Goal: Transaction & Acquisition: Purchase product/service

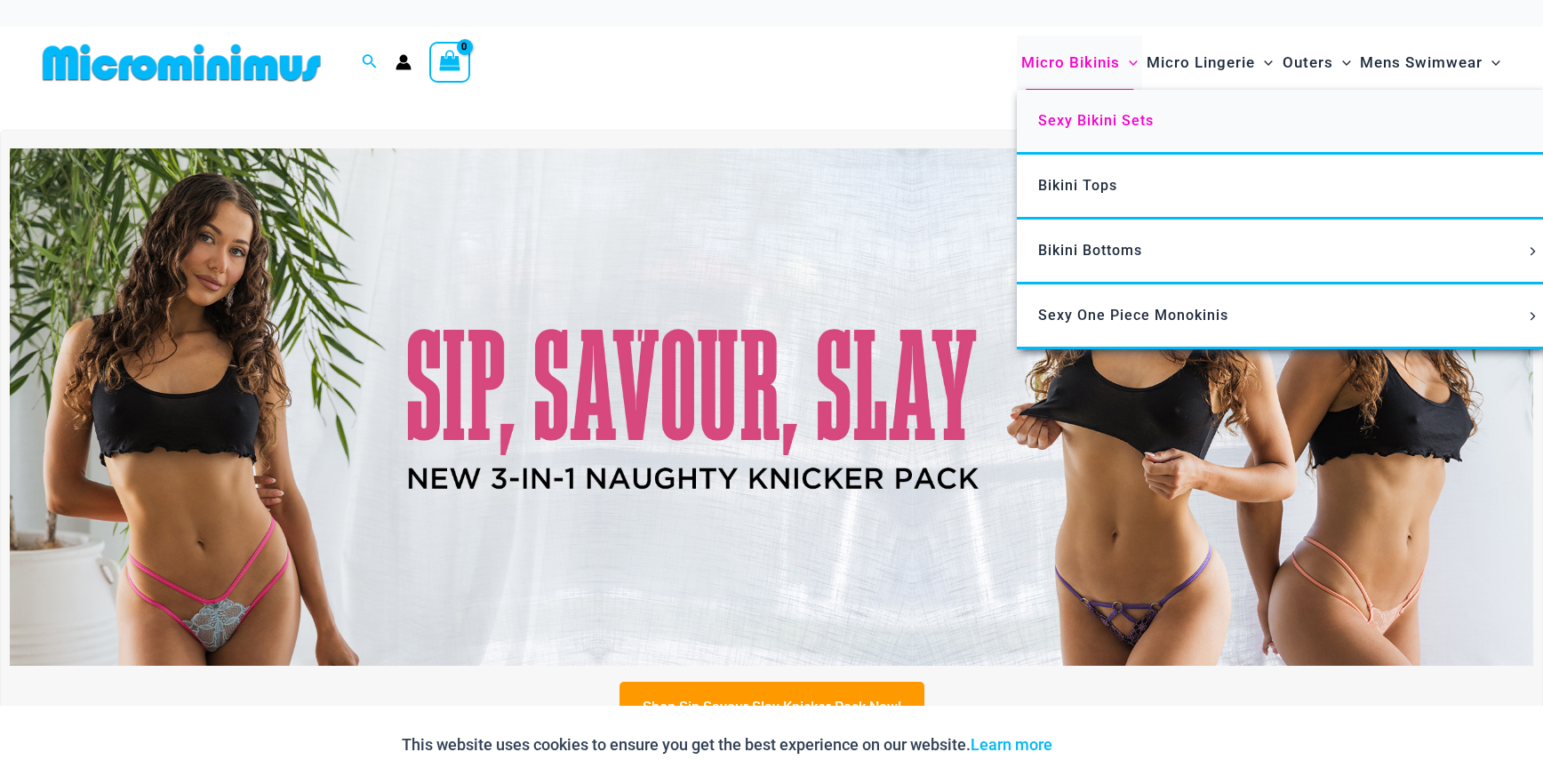
click at [1095, 119] on span "Sexy Bikini Sets" at bounding box center [1095, 119] width 116 height 17
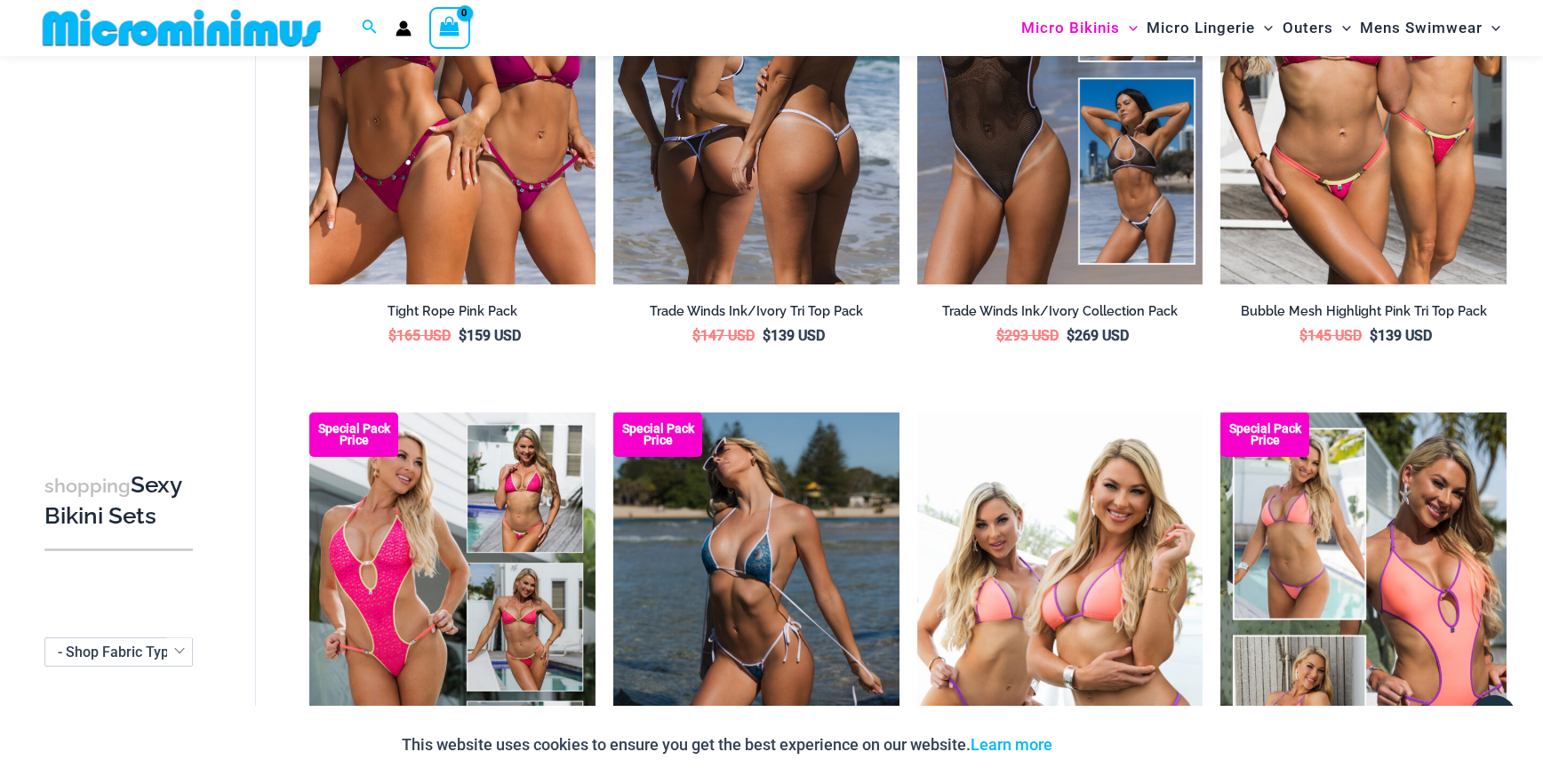
scroll to position [605, 0]
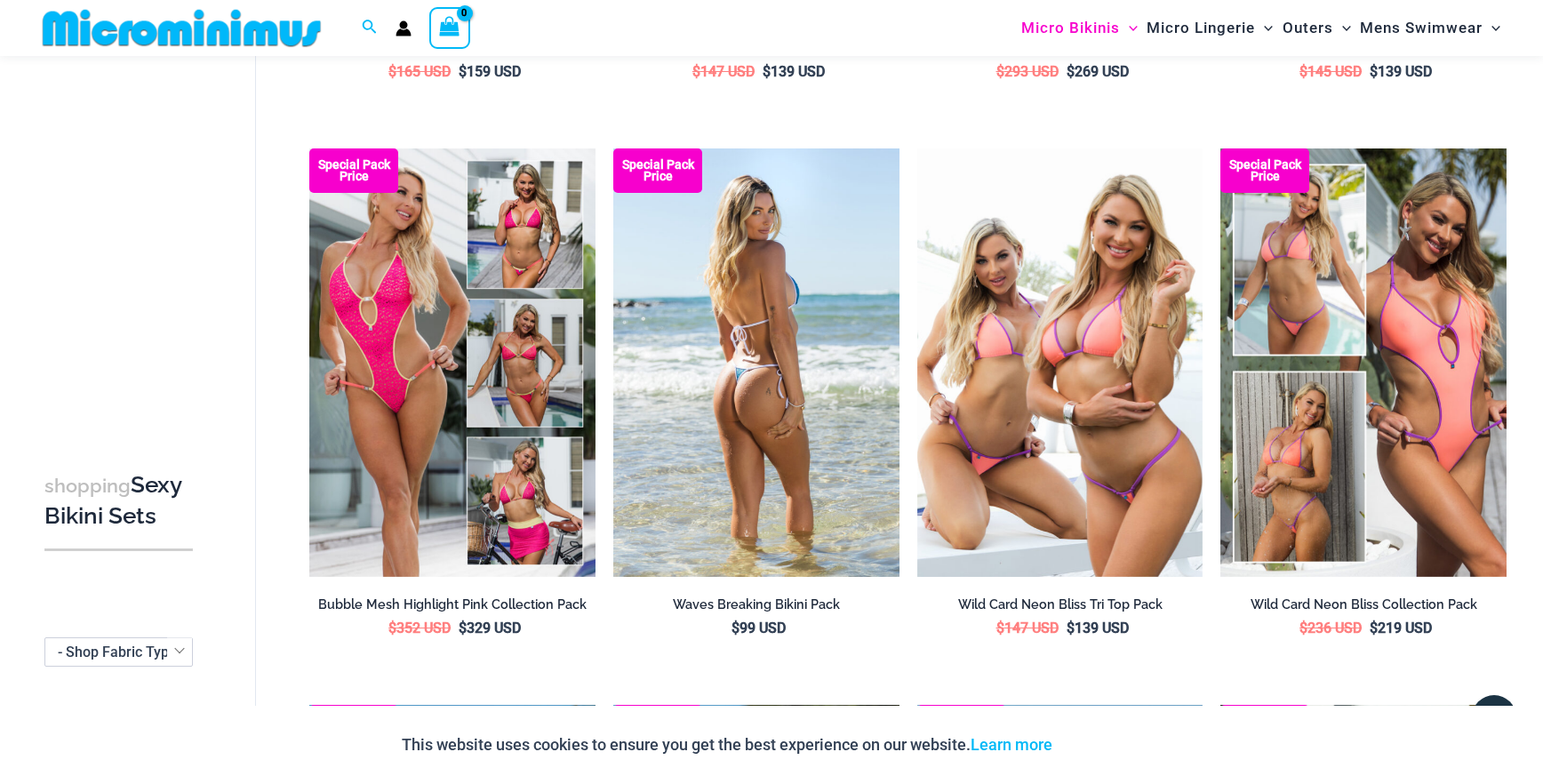
click at [782, 348] on img at bounding box center [756, 362] width 286 height 428
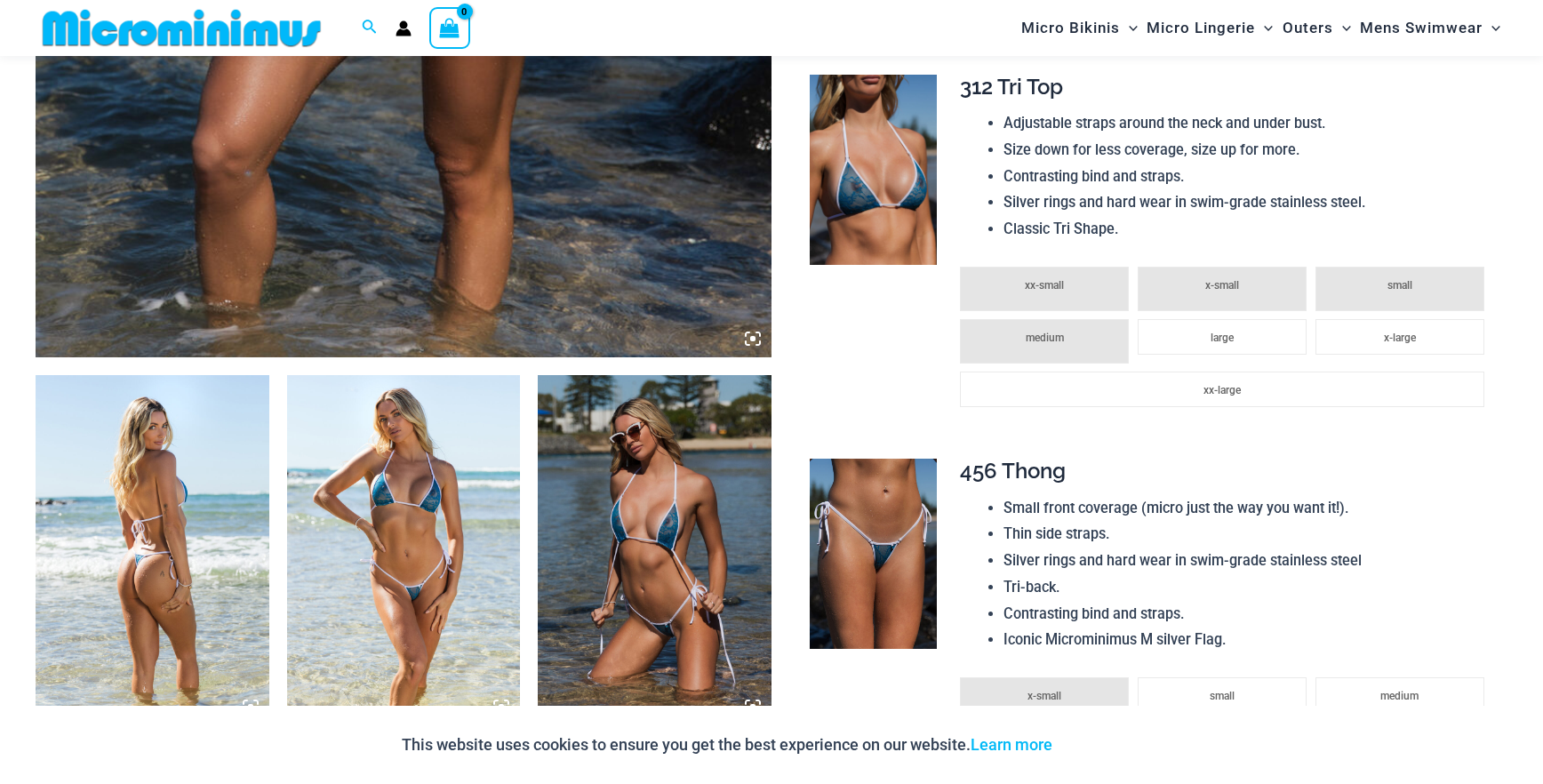
scroll to position [1050, 0]
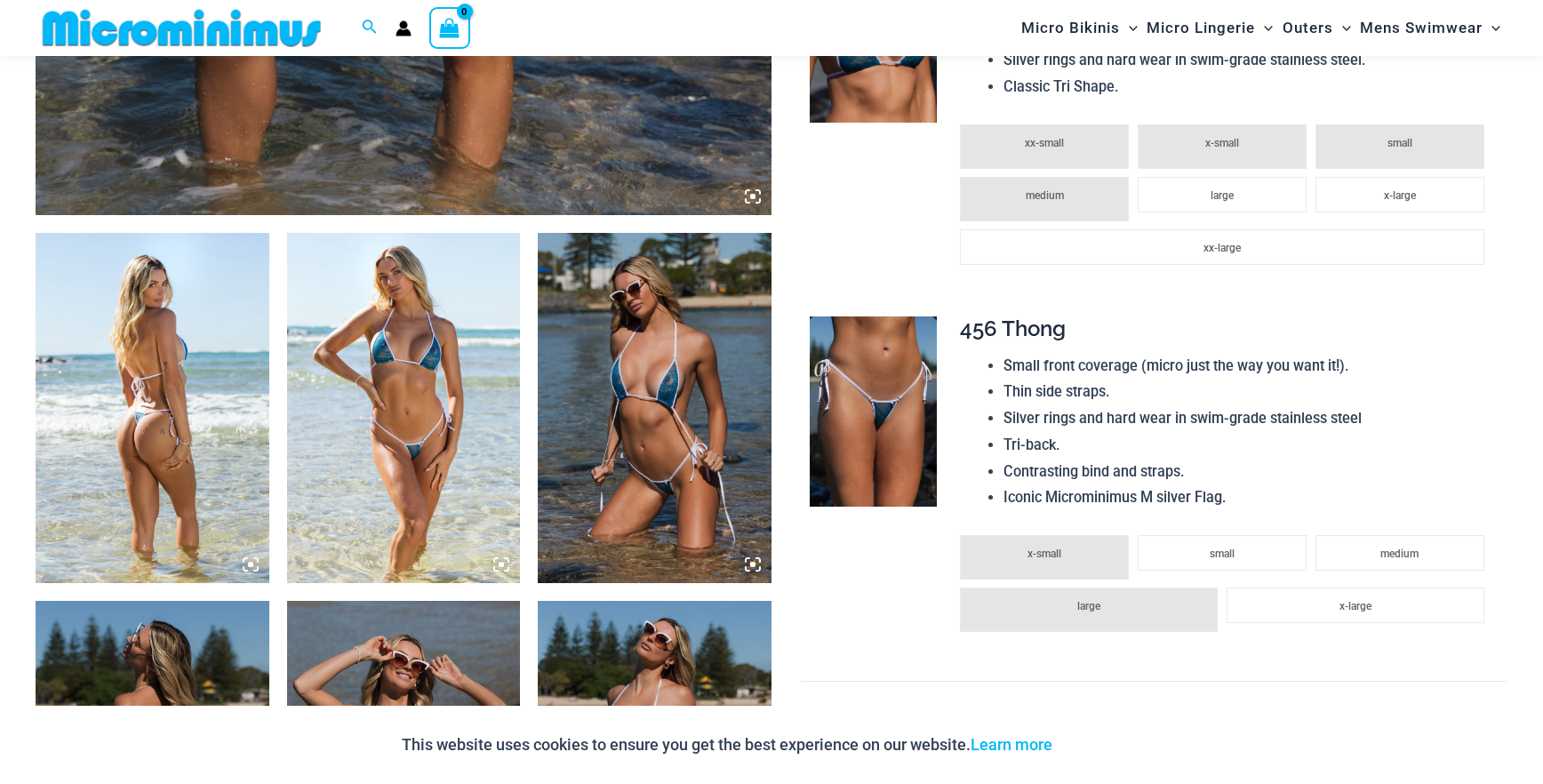
click at [167, 432] on img at bounding box center [153, 408] width 234 height 350
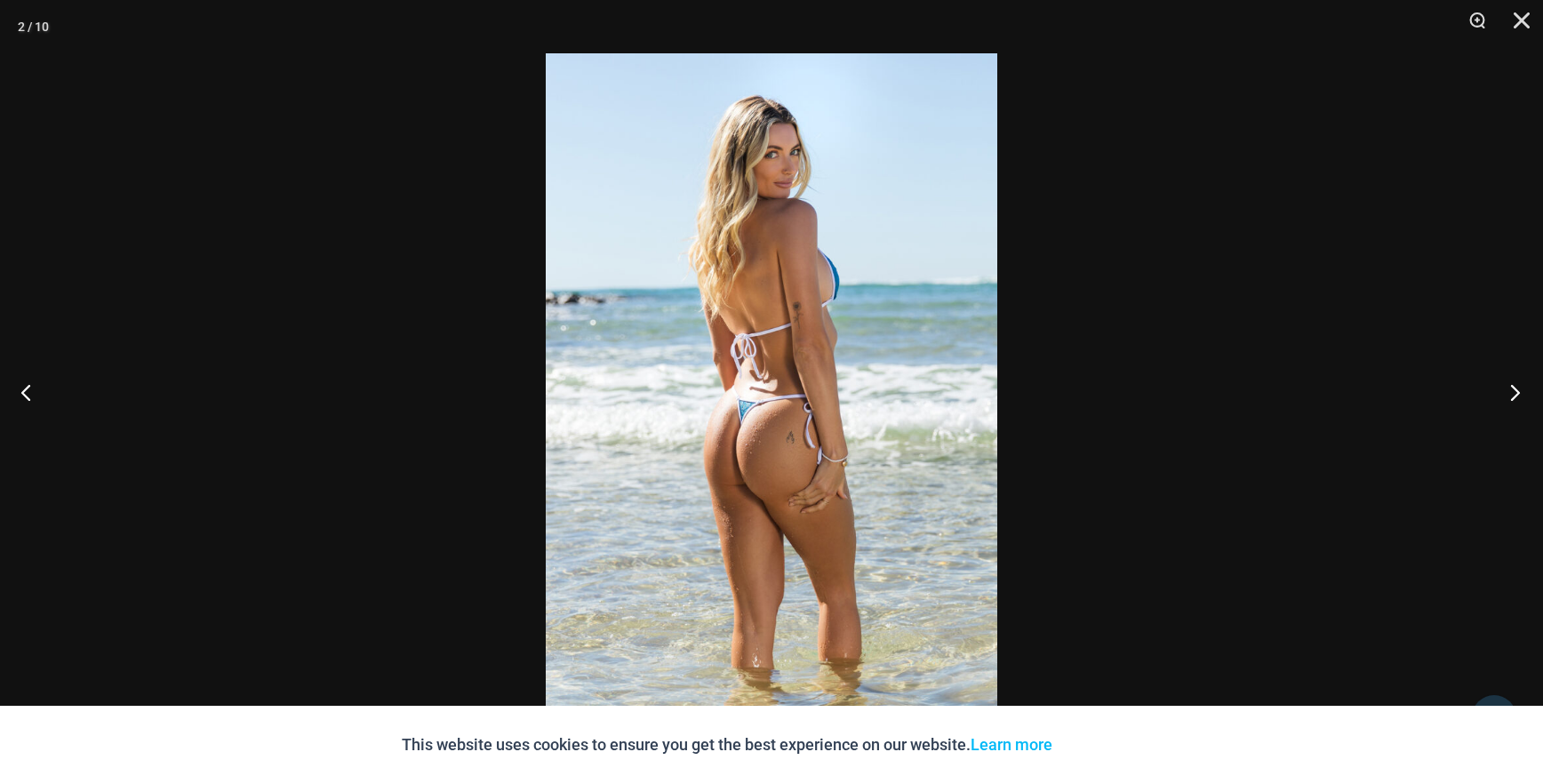
click at [1518, 391] on button "Next" at bounding box center [1509, 392] width 67 height 88
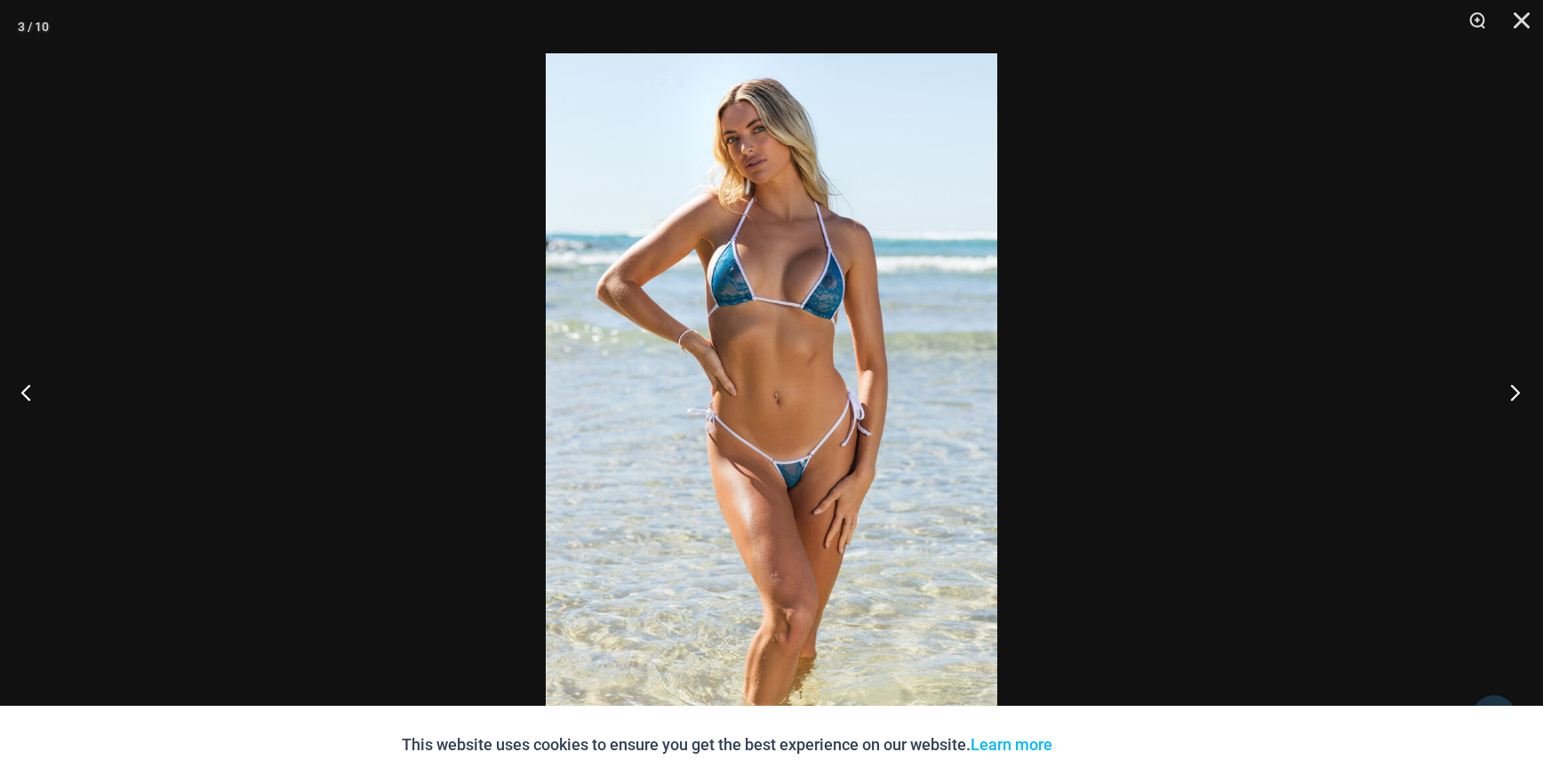
click at [1518, 391] on button "Next" at bounding box center [1509, 392] width 67 height 88
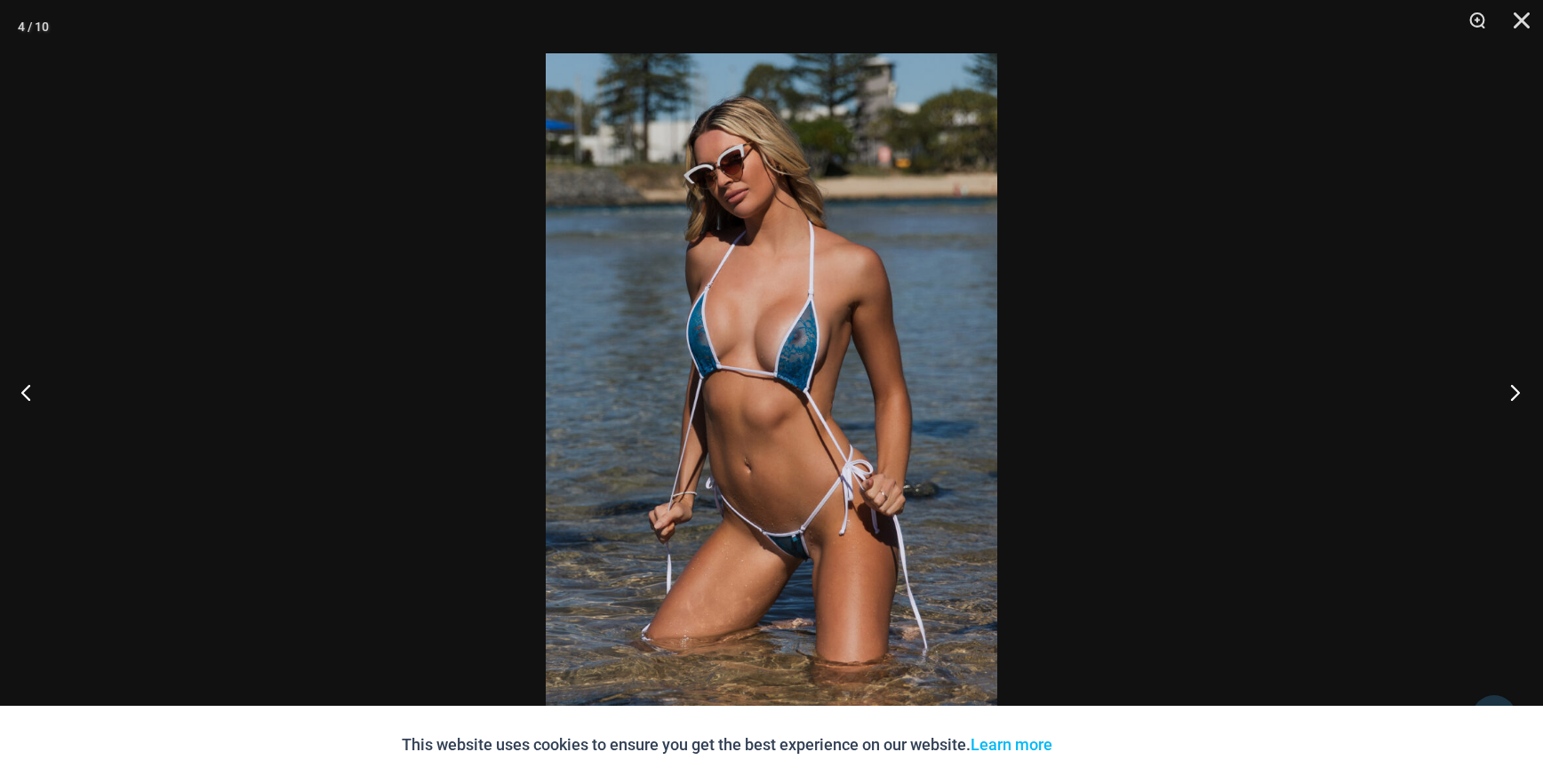
click at [1518, 391] on button "Next" at bounding box center [1509, 392] width 67 height 88
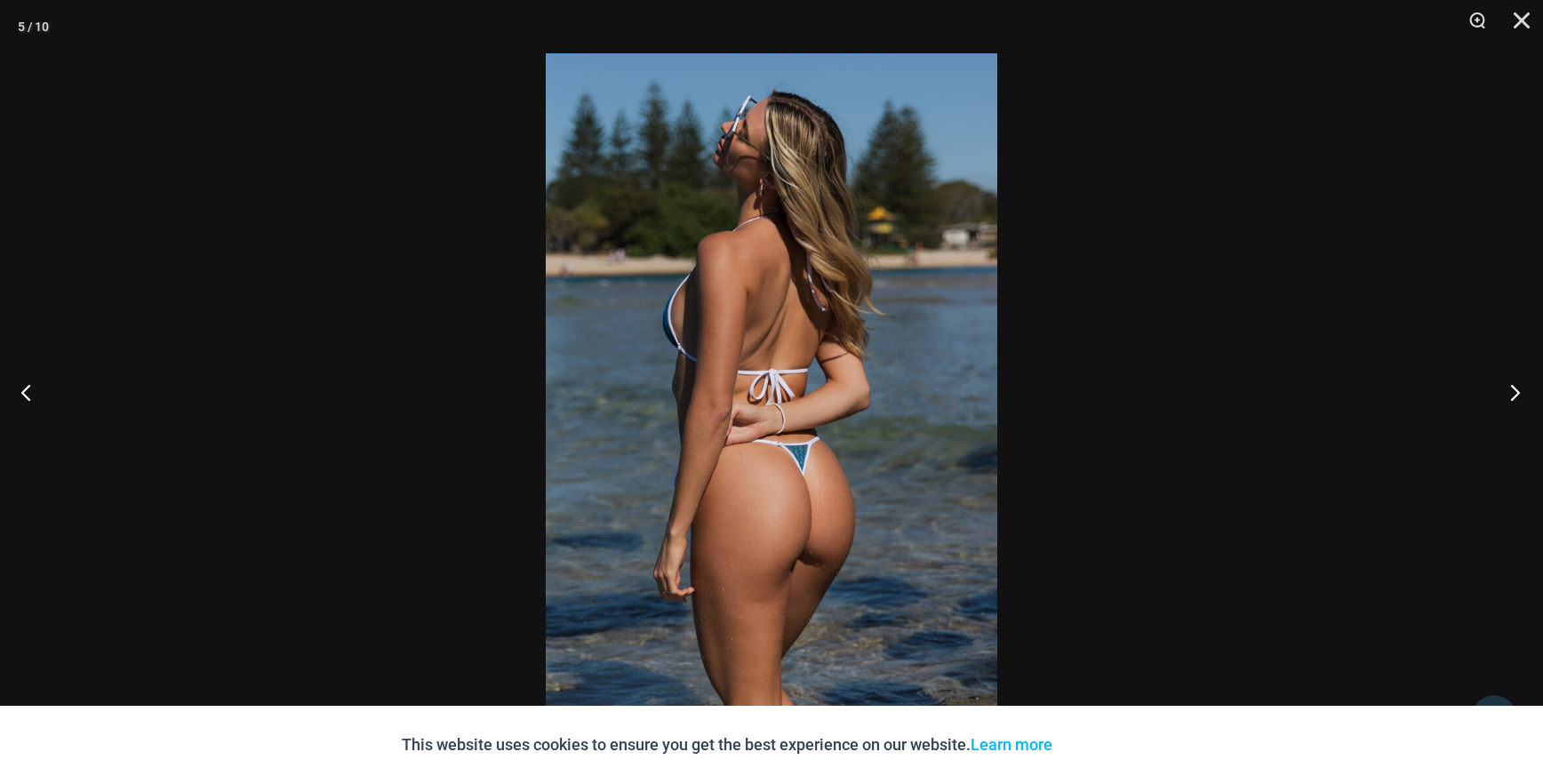
click at [1518, 391] on button "Next" at bounding box center [1509, 392] width 67 height 88
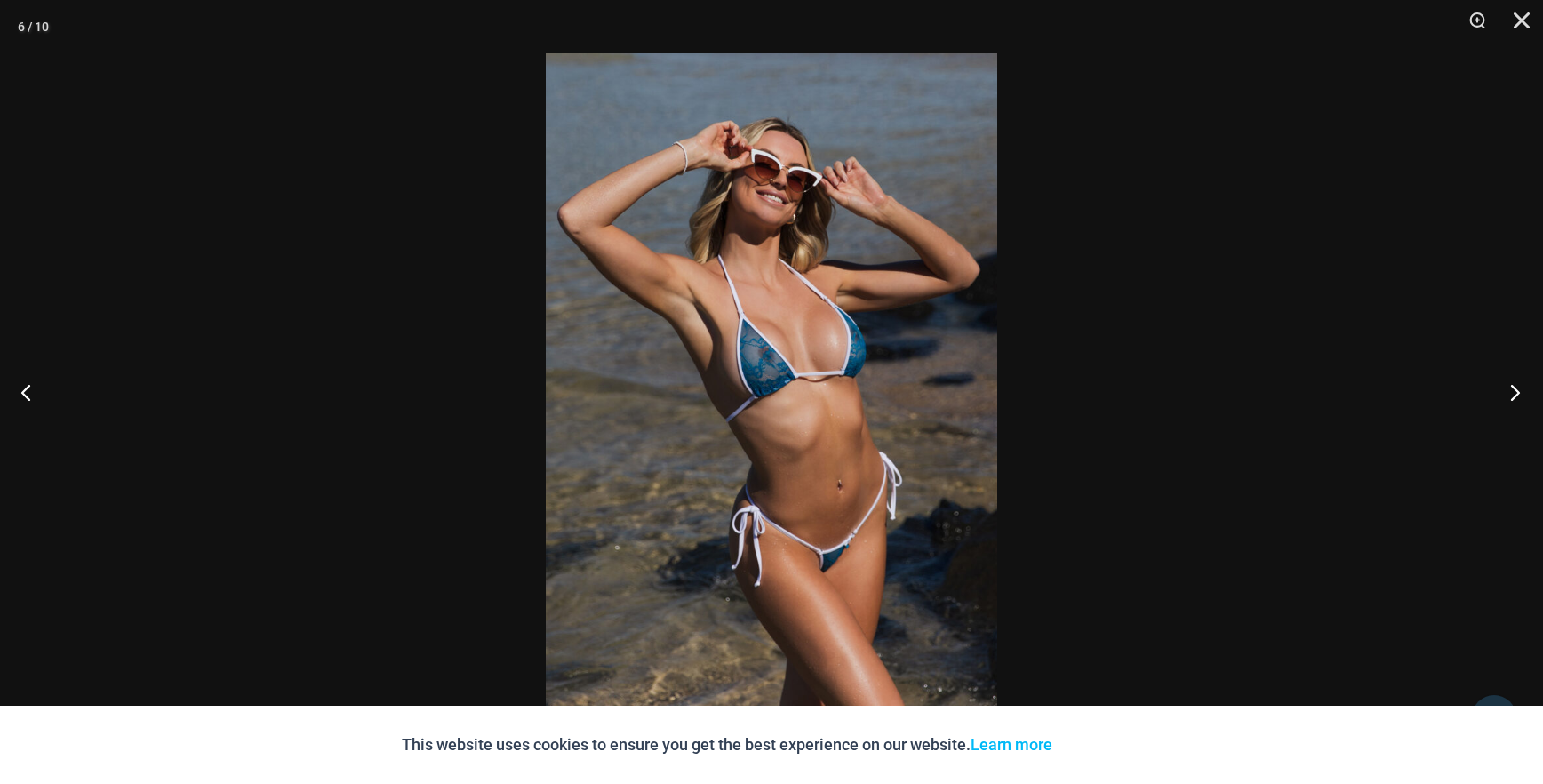
click at [1518, 391] on button "Next" at bounding box center [1509, 392] width 67 height 88
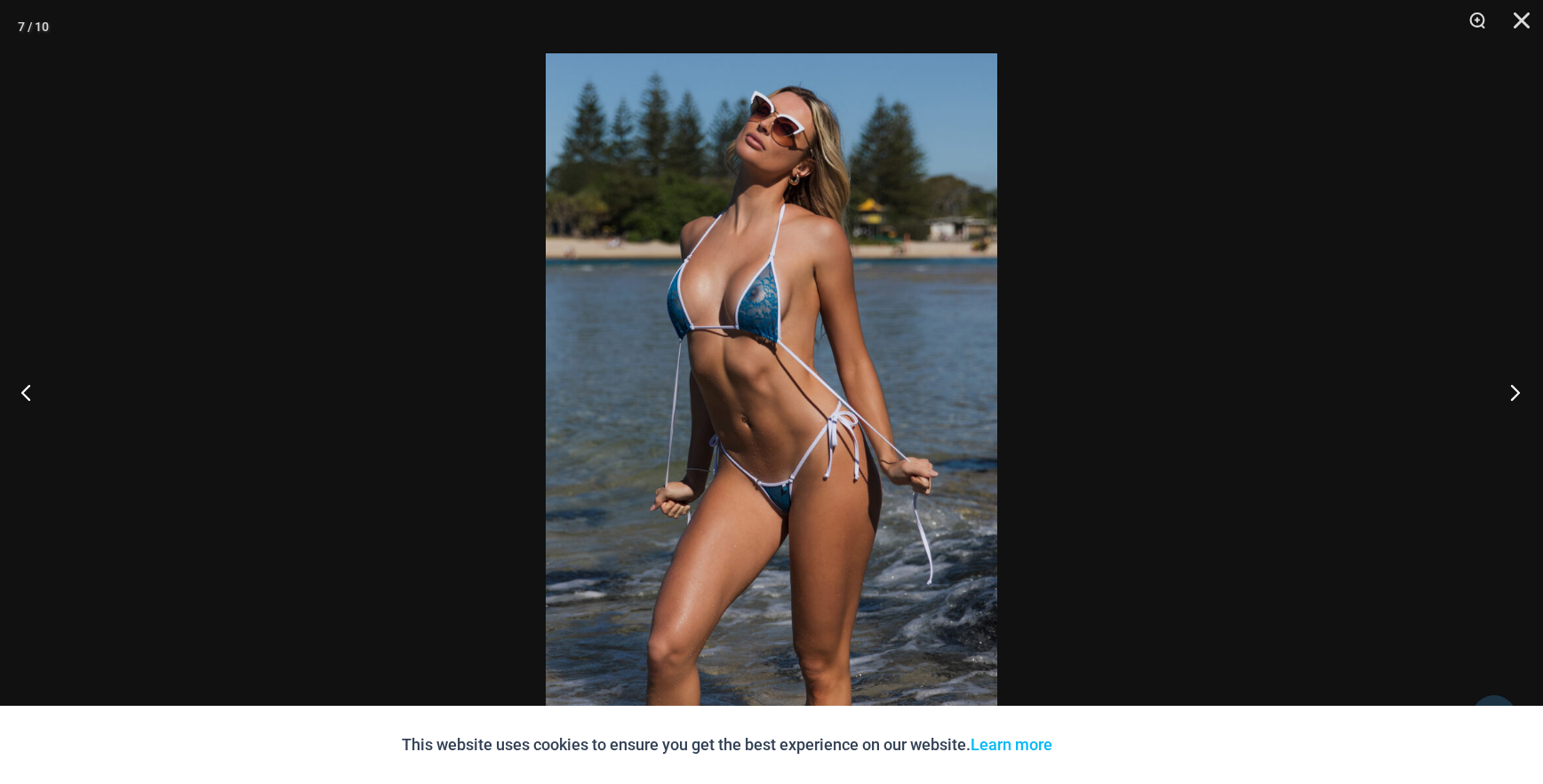
click at [1518, 391] on button "Next" at bounding box center [1509, 392] width 67 height 88
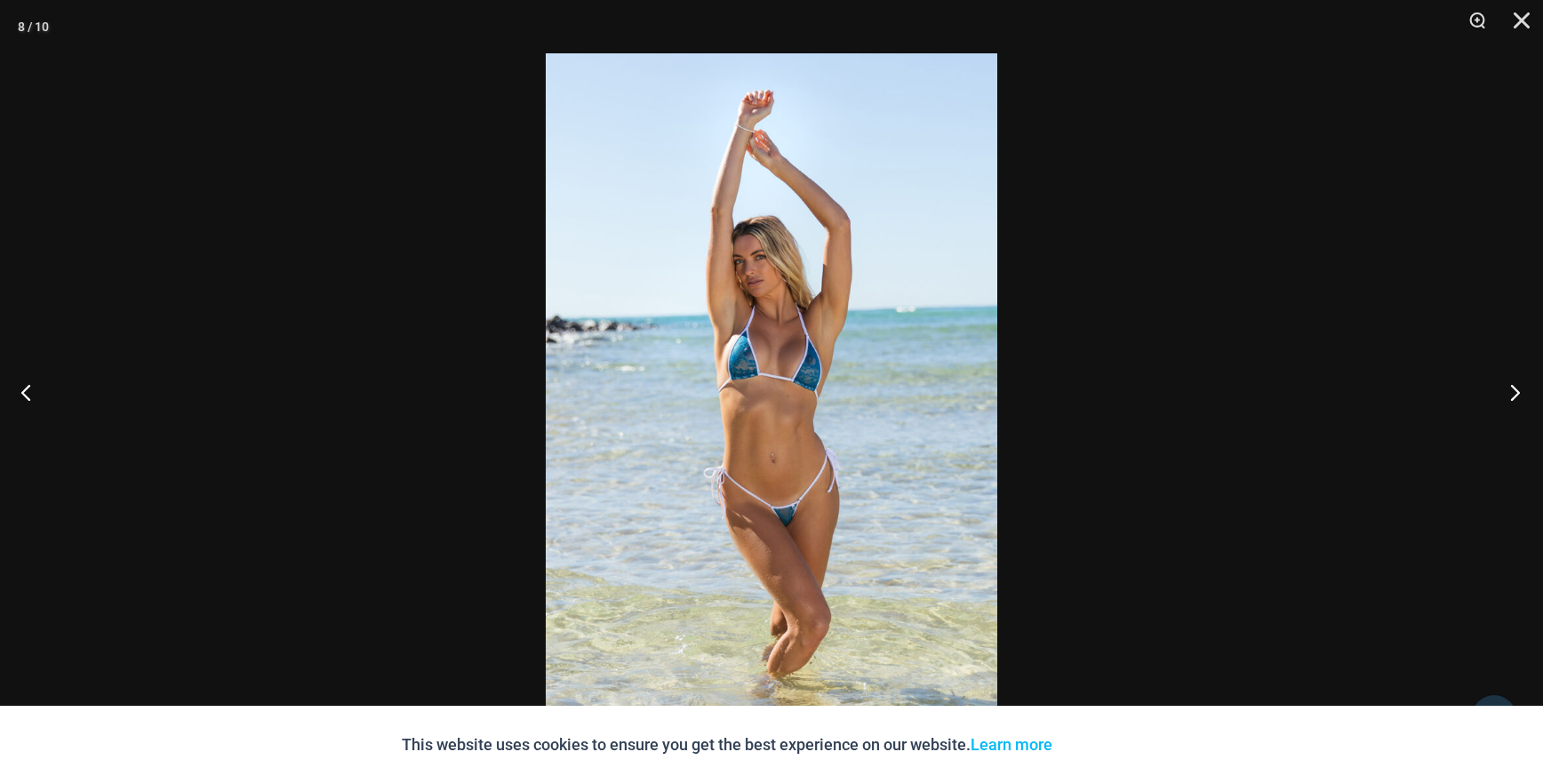
click at [1518, 391] on button "Next" at bounding box center [1509, 392] width 67 height 88
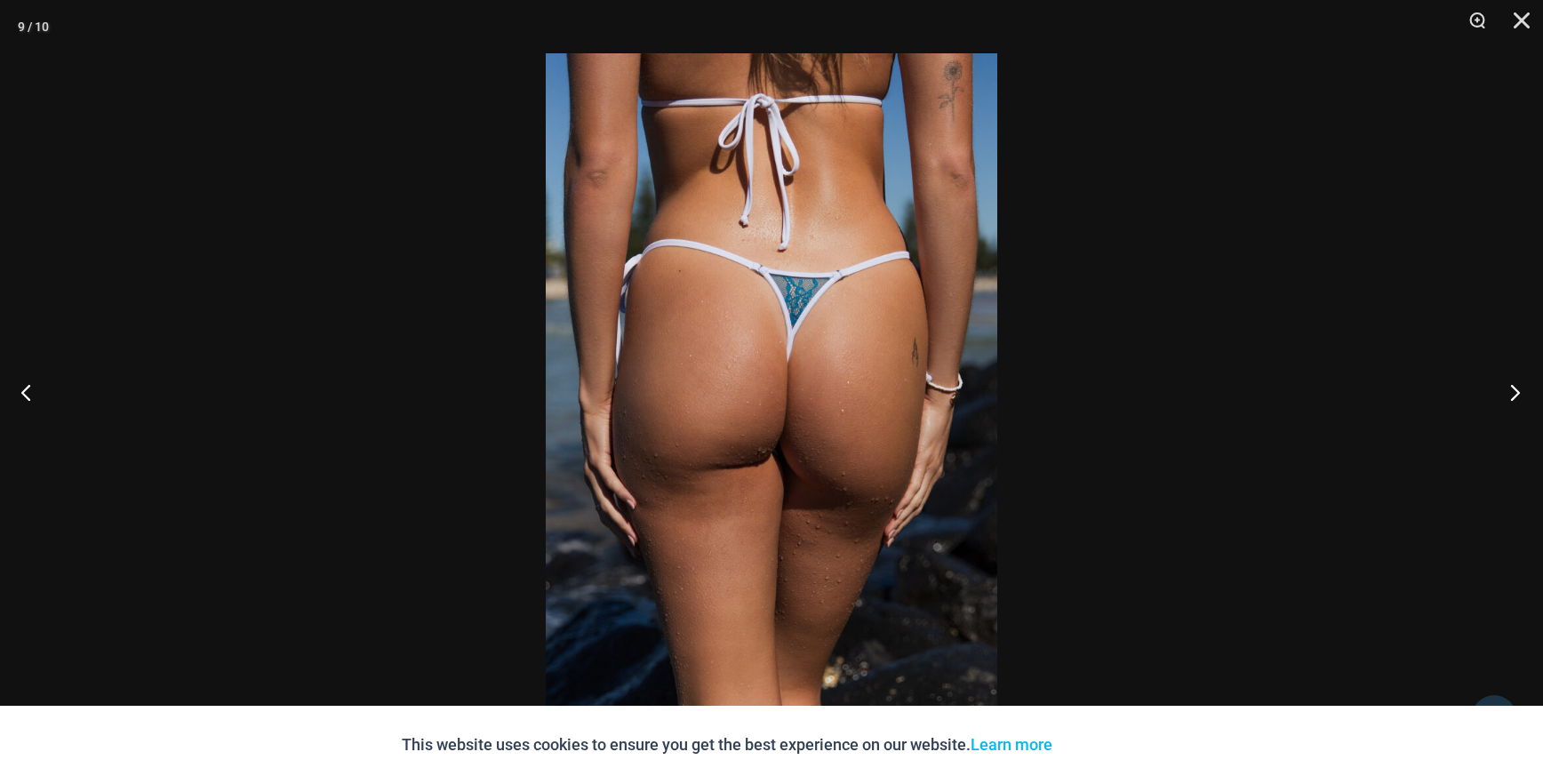
click at [1518, 391] on button "Next" at bounding box center [1509, 392] width 67 height 88
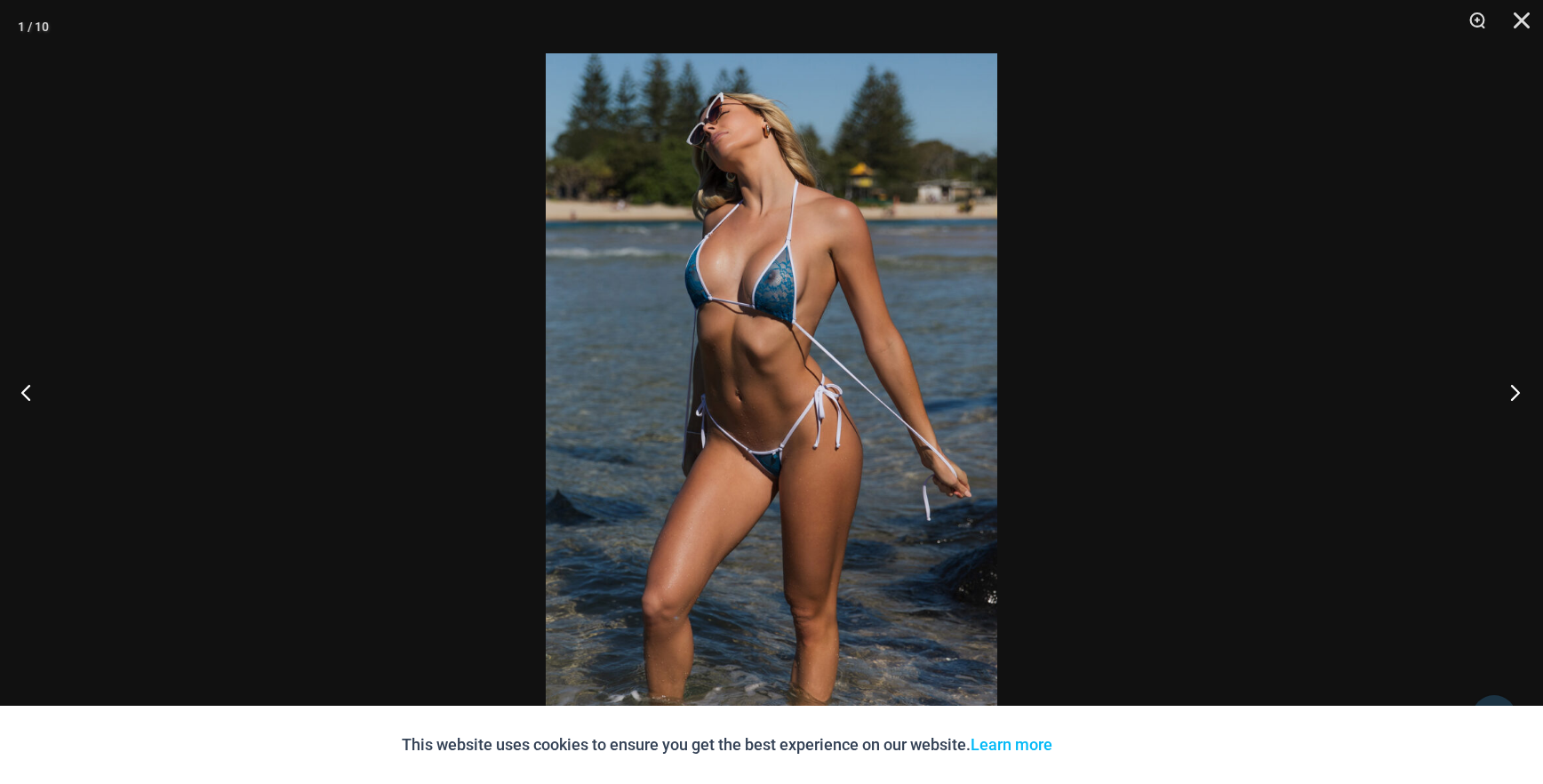
click at [1518, 391] on button "Next" at bounding box center [1509, 392] width 67 height 88
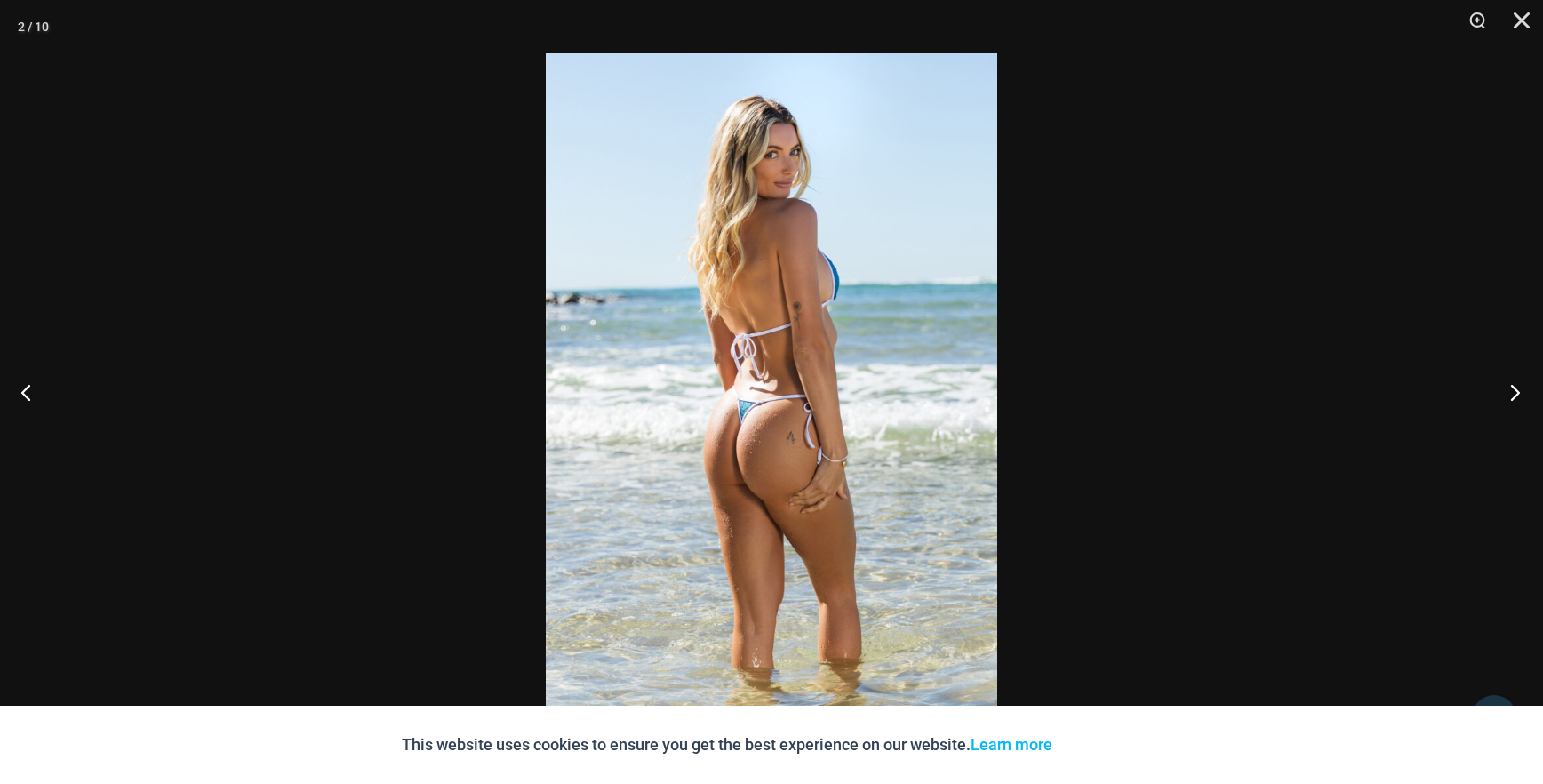
click at [1518, 391] on button "Next" at bounding box center [1509, 392] width 67 height 88
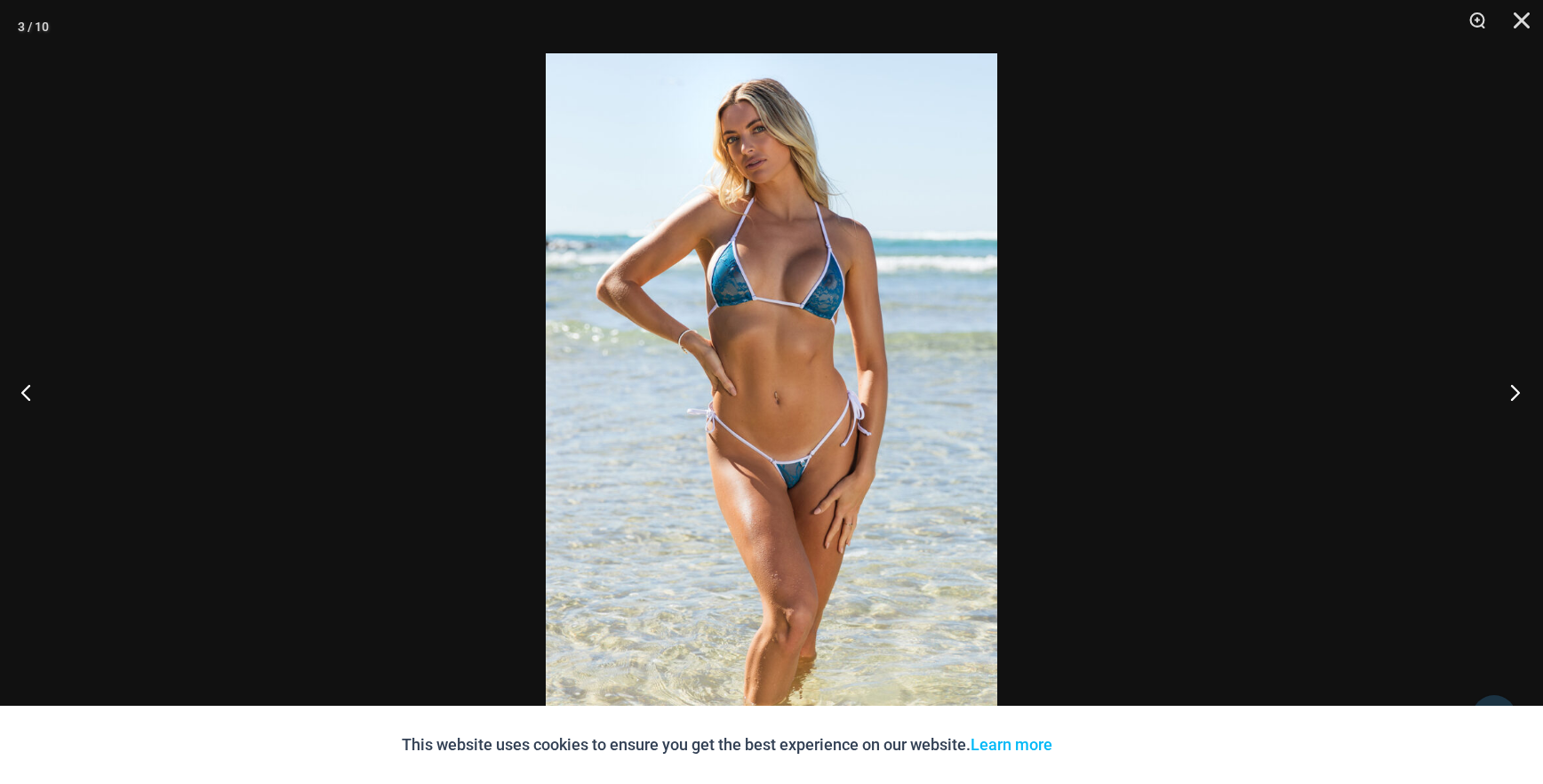
click at [1512, 392] on button "Next" at bounding box center [1509, 392] width 67 height 88
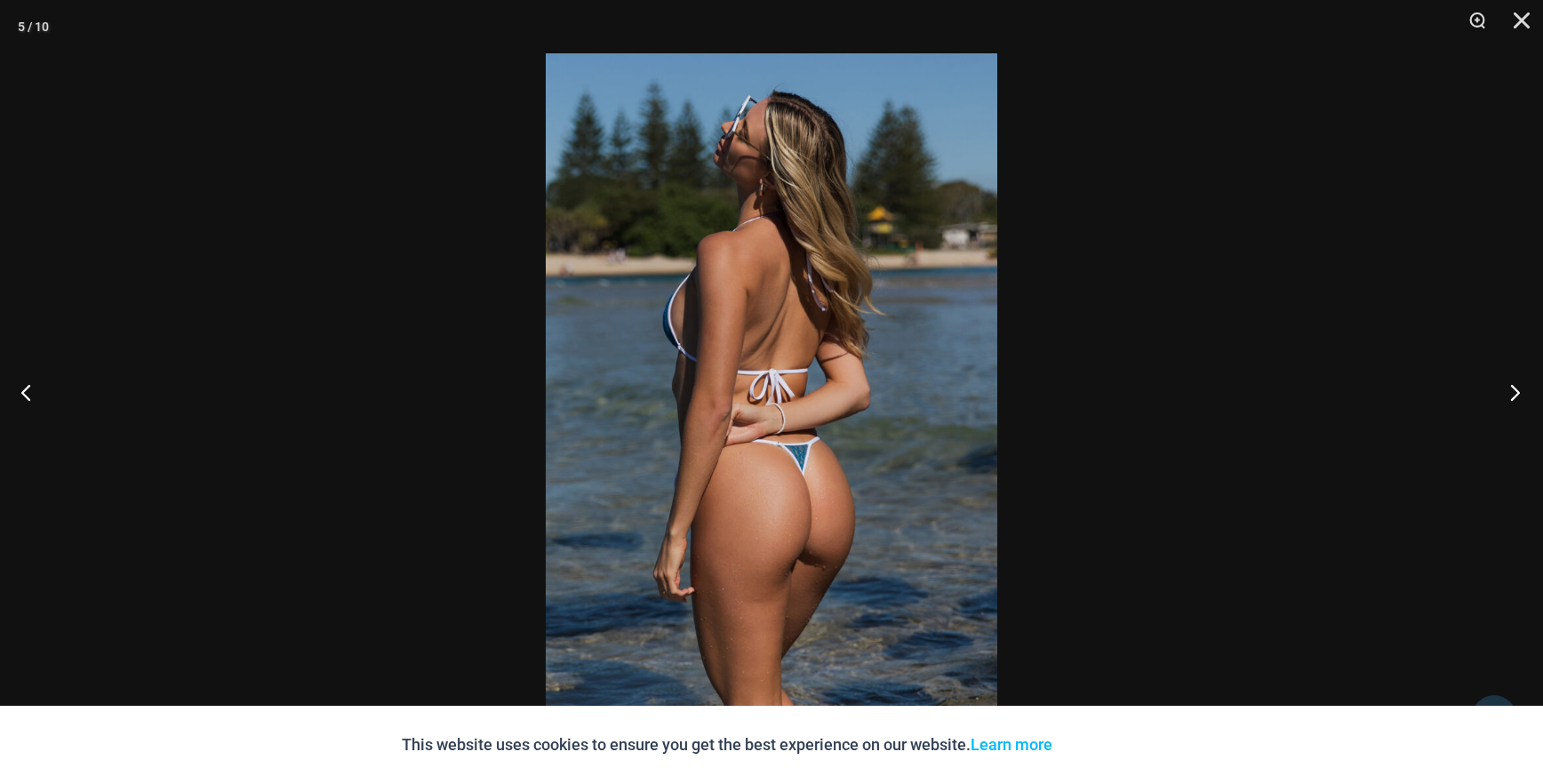
click at [1512, 392] on button "Next" at bounding box center [1509, 392] width 67 height 88
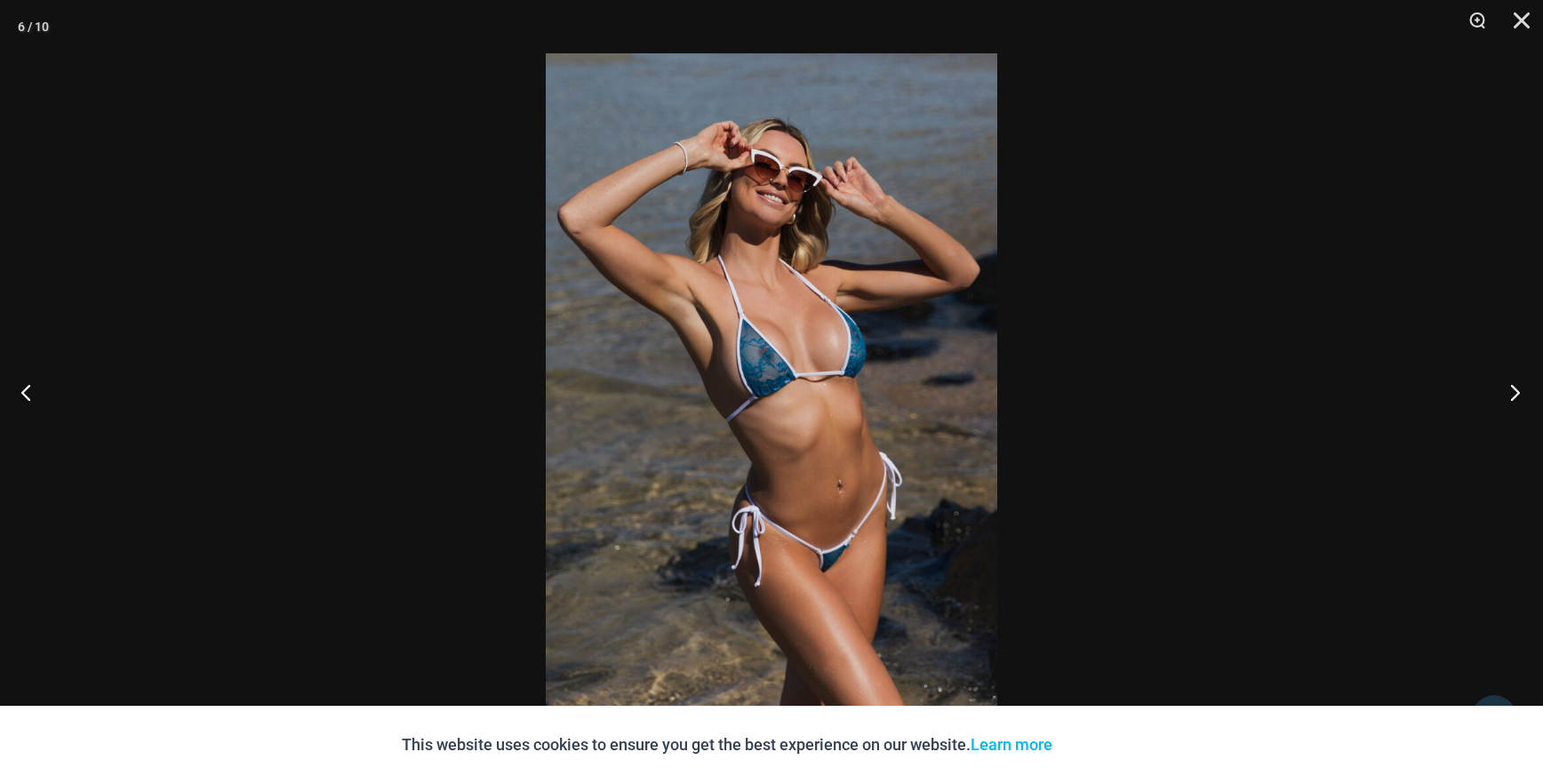
click at [1512, 392] on button "Next" at bounding box center [1509, 392] width 67 height 88
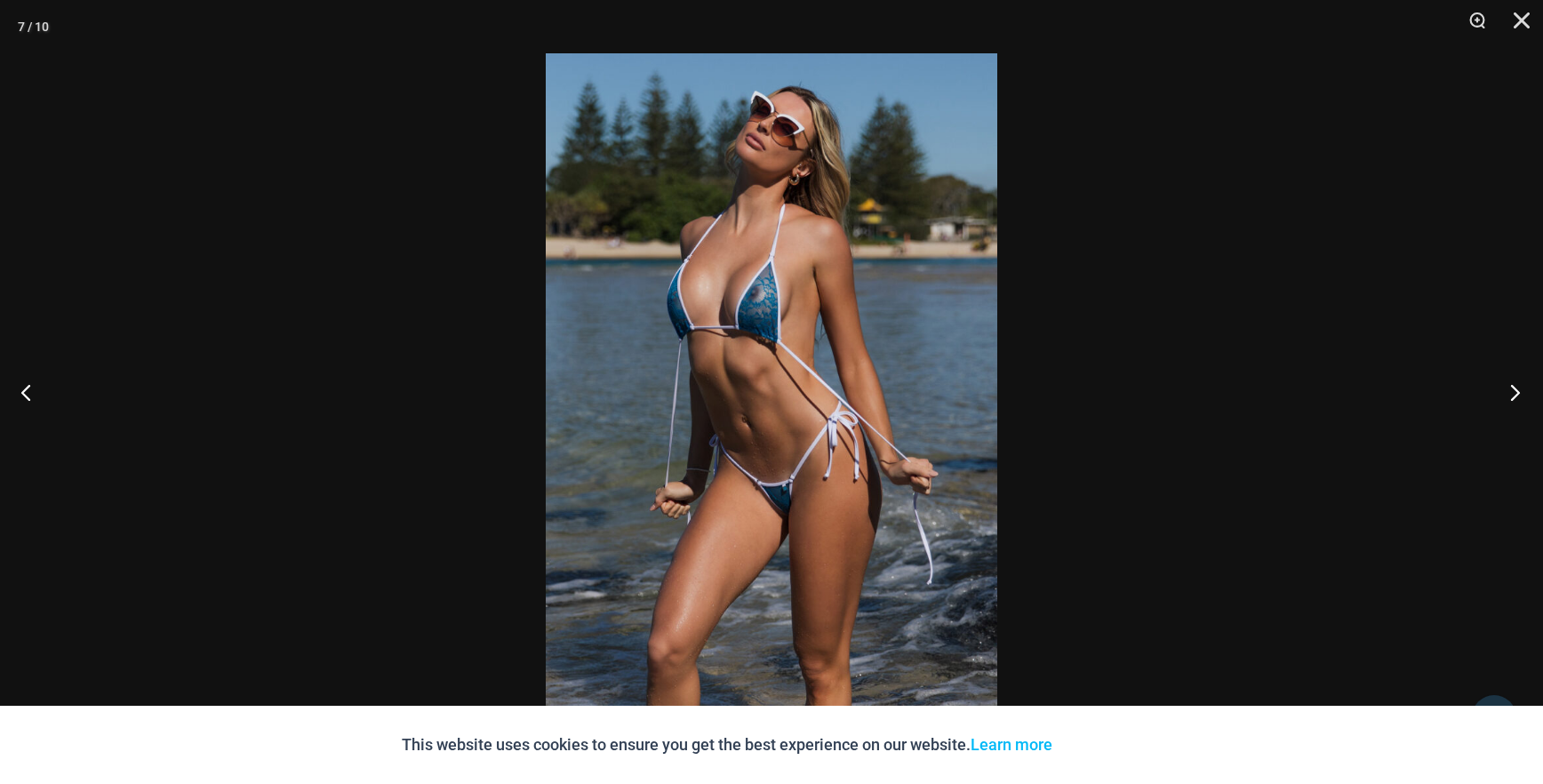
click at [1512, 392] on button "Next" at bounding box center [1509, 392] width 67 height 88
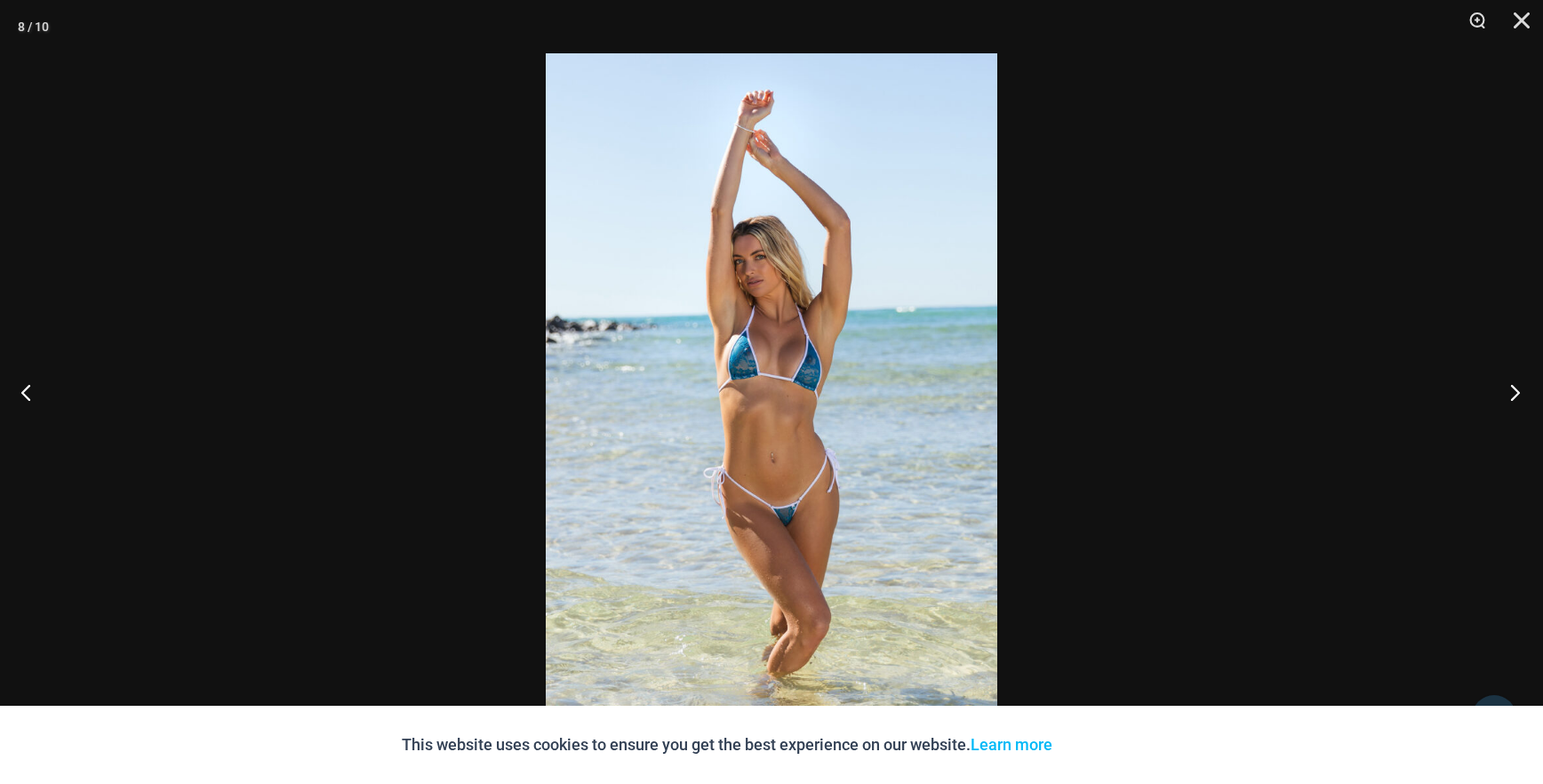
click at [1512, 392] on button "Next" at bounding box center [1509, 392] width 67 height 88
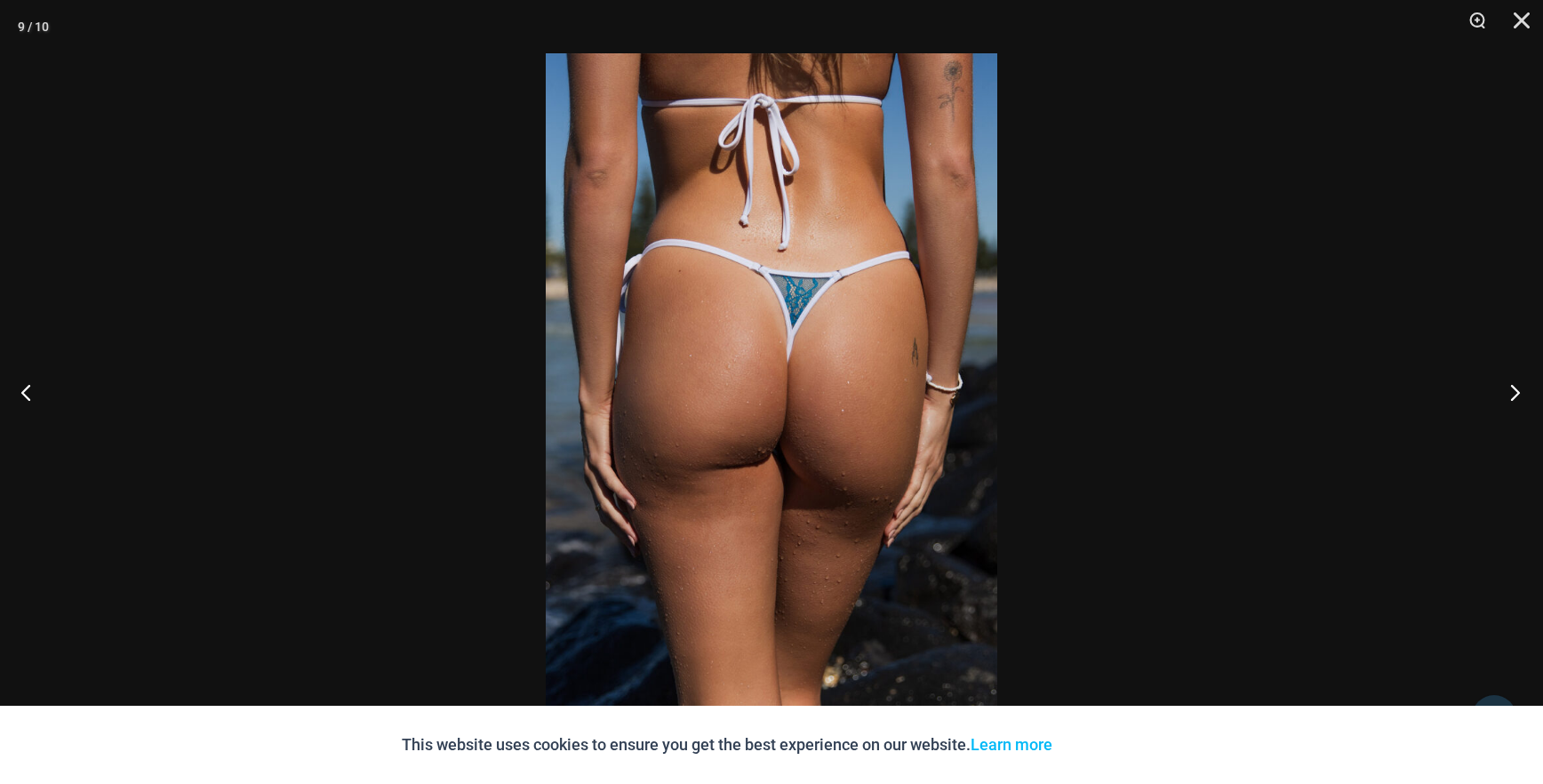
click at [1512, 392] on button "Next" at bounding box center [1509, 392] width 67 height 88
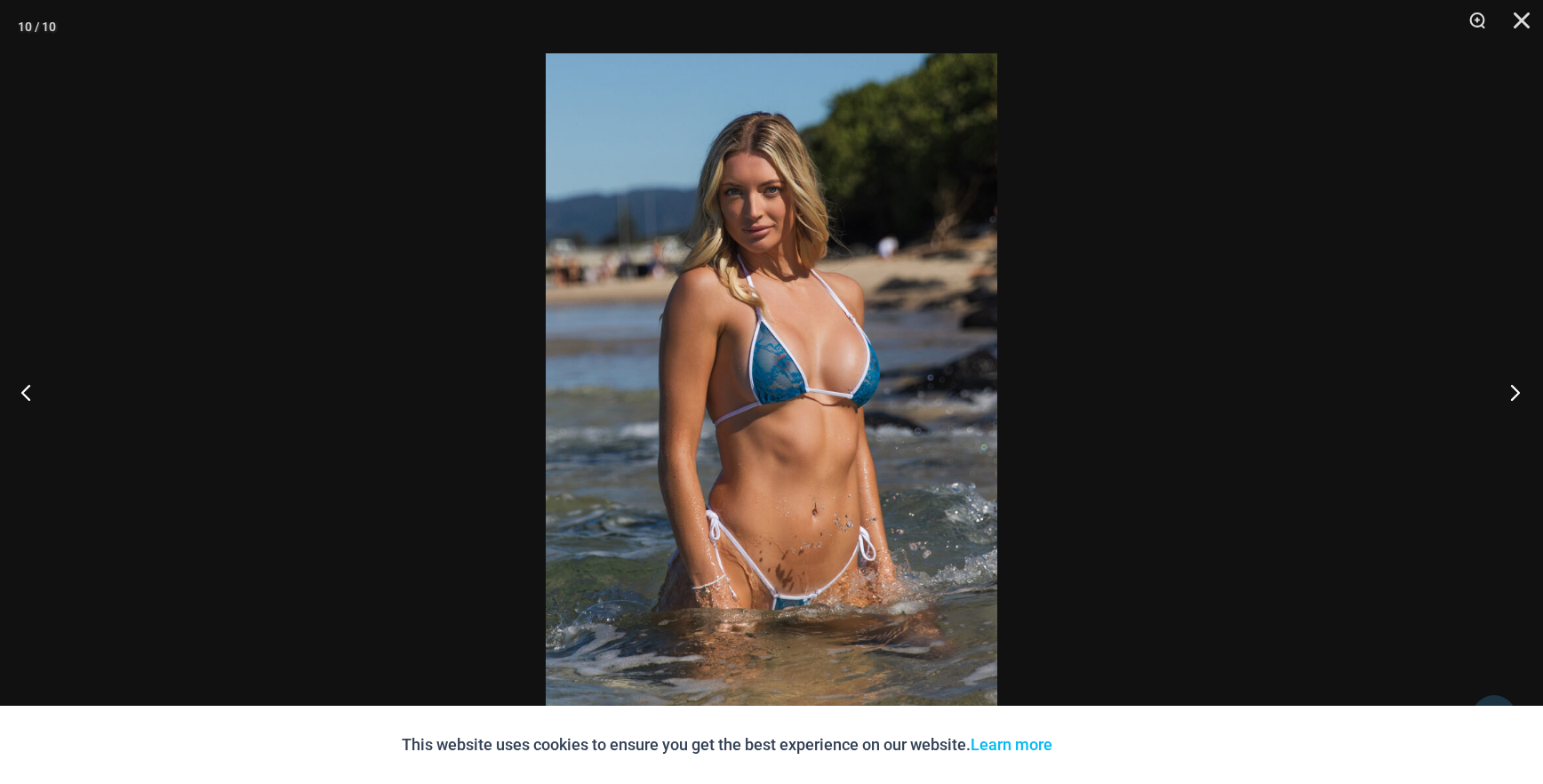
click at [1512, 392] on button "Next" at bounding box center [1509, 392] width 67 height 88
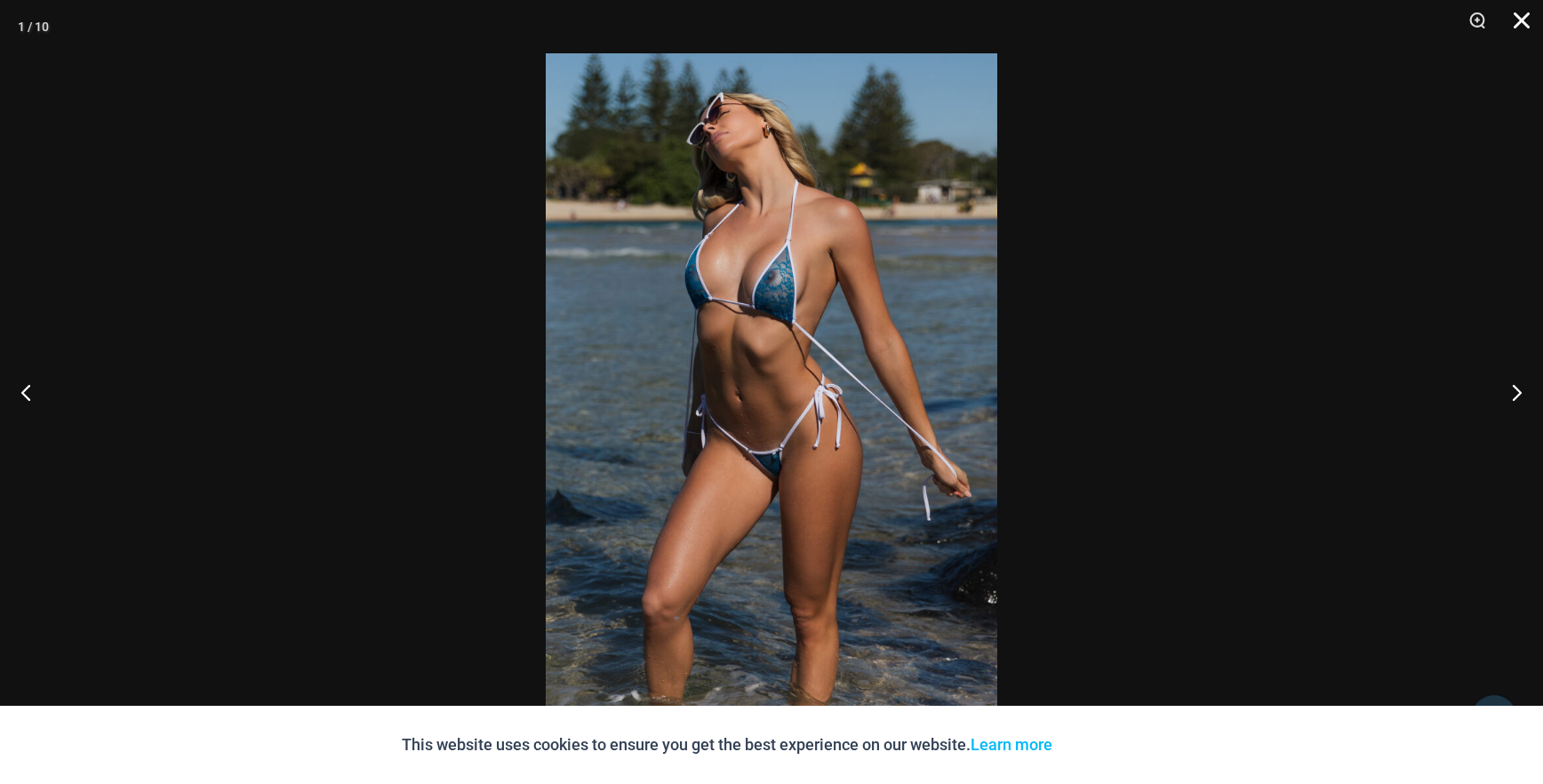
click at [1523, 20] on button "Close" at bounding box center [1515, 26] width 45 height 53
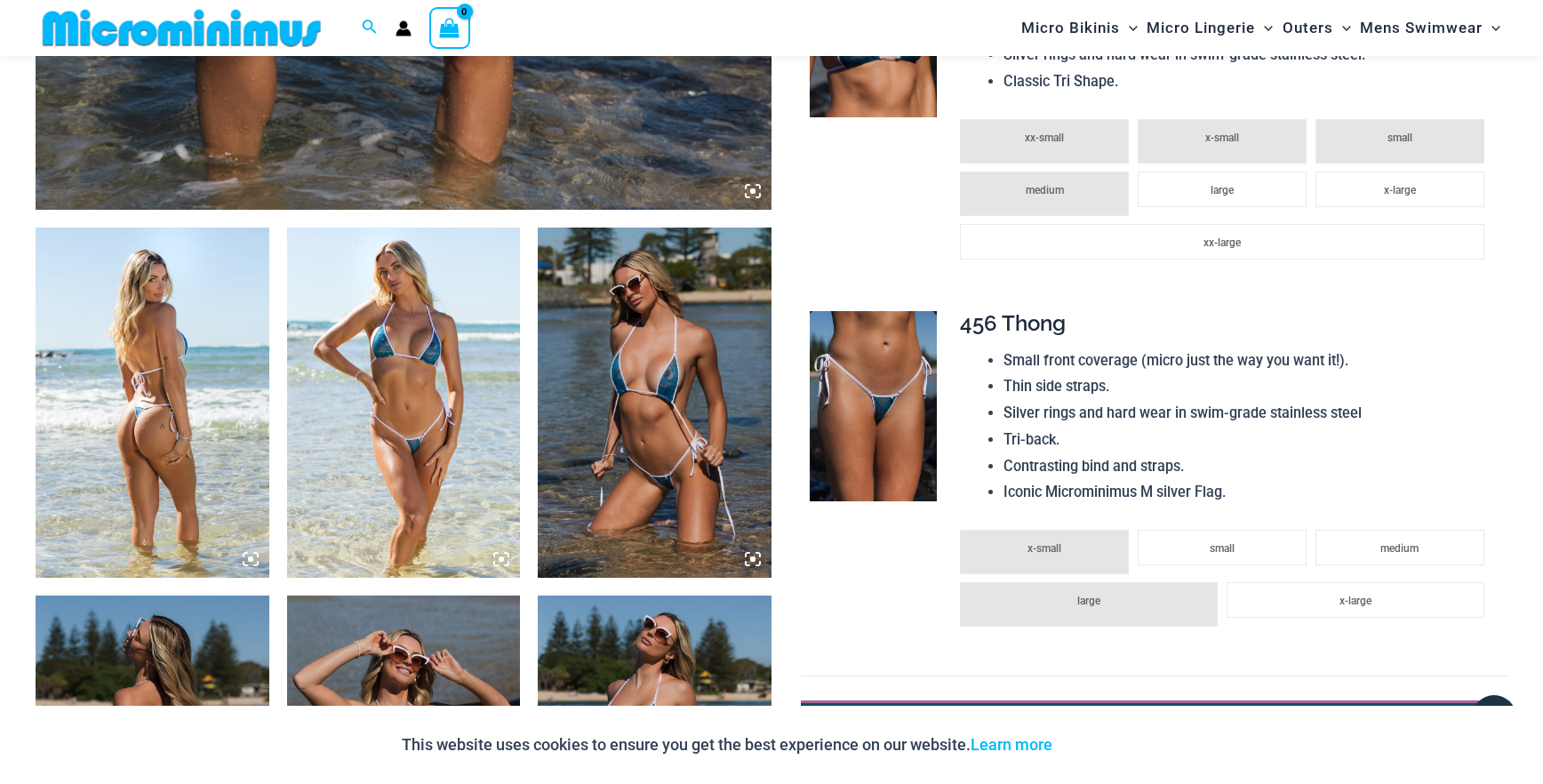
scroll to position [872, 0]
